Goal: Task Accomplishment & Management: Complete application form

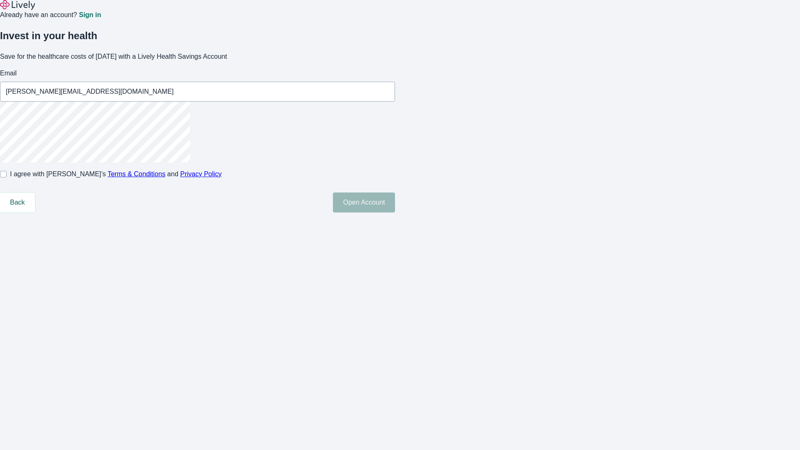
click at [7, 178] on input "I agree with Lively’s Terms & Conditions and Privacy Policy" at bounding box center [3, 174] width 7 height 7
checkbox input "true"
click at [395, 213] on button "Open Account" at bounding box center [364, 203] width 62 height 20
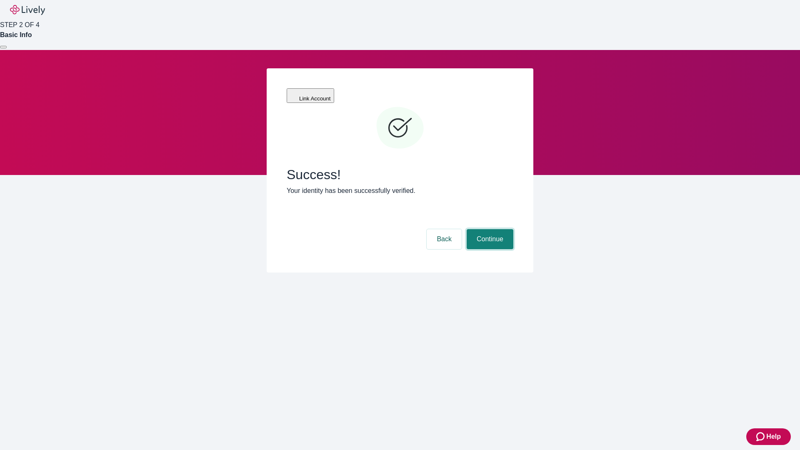
click at [489, 229] on button "Continue" at bounding box center [490, 239] width 47 height 20
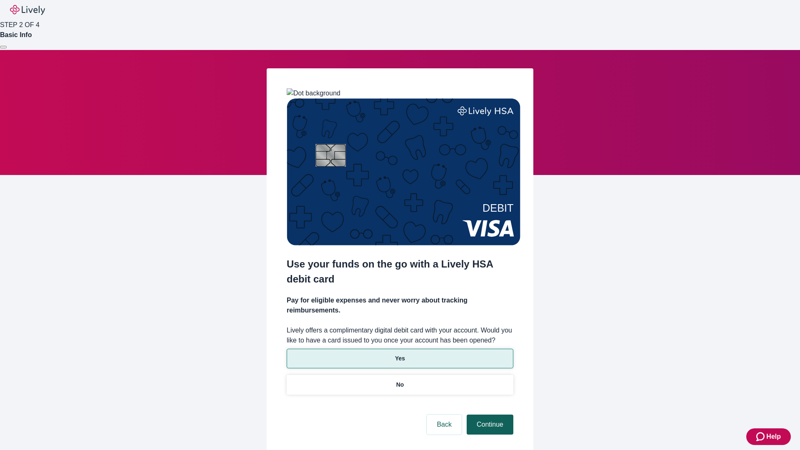
click at [400, 354] on p "Yes" at bounding box center [400, 358] width 10 height 9
click at [489, 415] on button "Continue" at bounding box center [490, 425] width 47 height 20
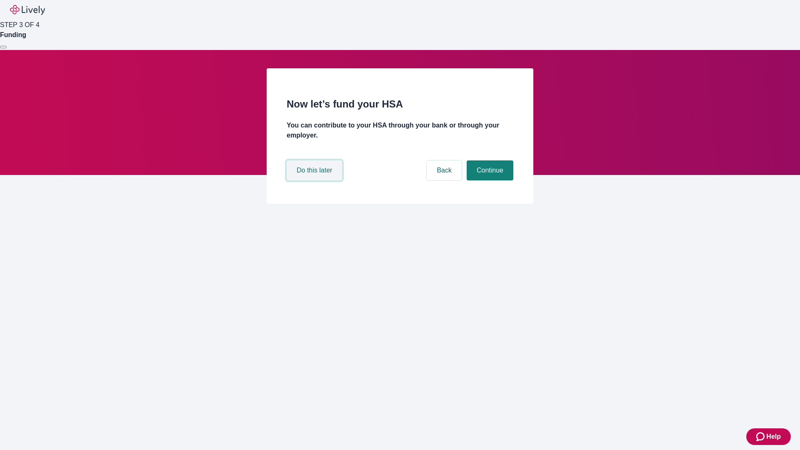
click at [316, 181] on button "Do this later" at bounding box center [314, 171] width 55 height 20
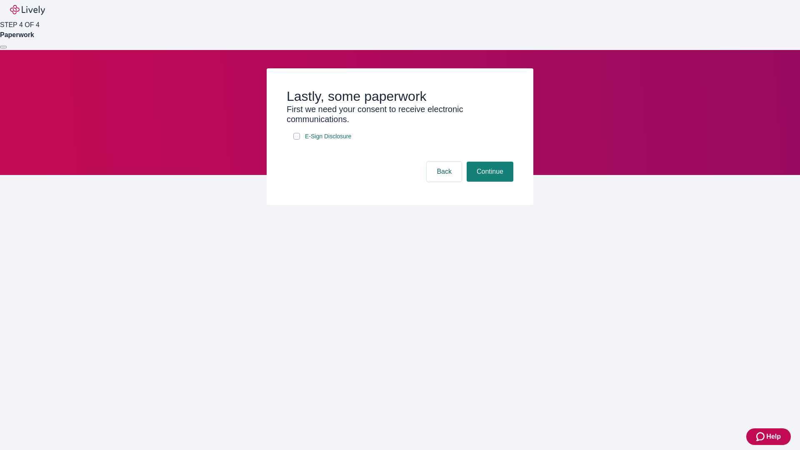
click at [297, 140] on input "E-Sign Disclosure" at bounding box center [296, 136] width 7 height 7
checkbox input "true"
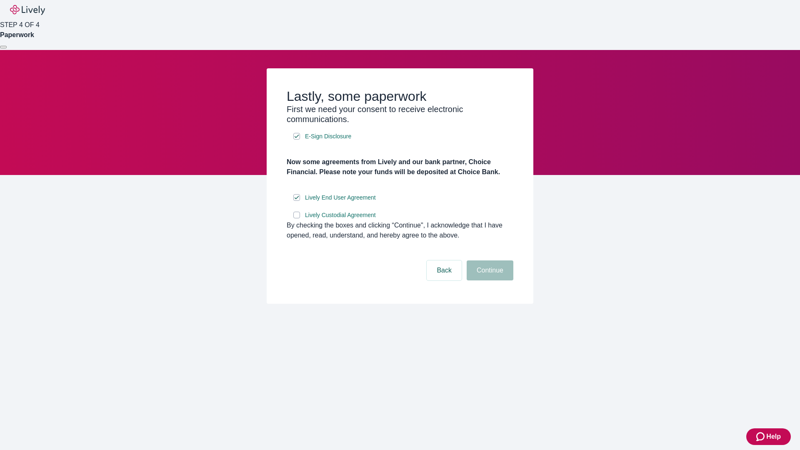
click at [297, 218] on input "Lively Custodial Agreement" at bounding box center [296, 215] width 7 height 7
checkbox input "true"
click at [489, 281] on button "Continue" at bounding box center [490, 271] width 47 height 20
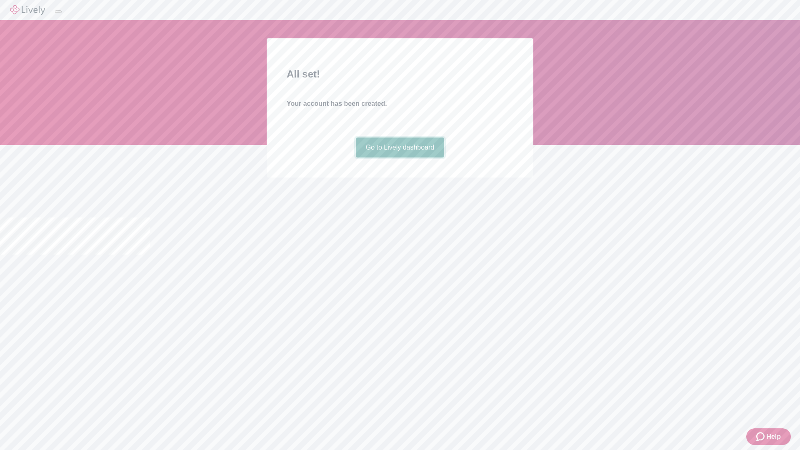
click at [400, 158] on link "Go to Lively dashboard" at bounding box center [400, 148] width 89 height 20
